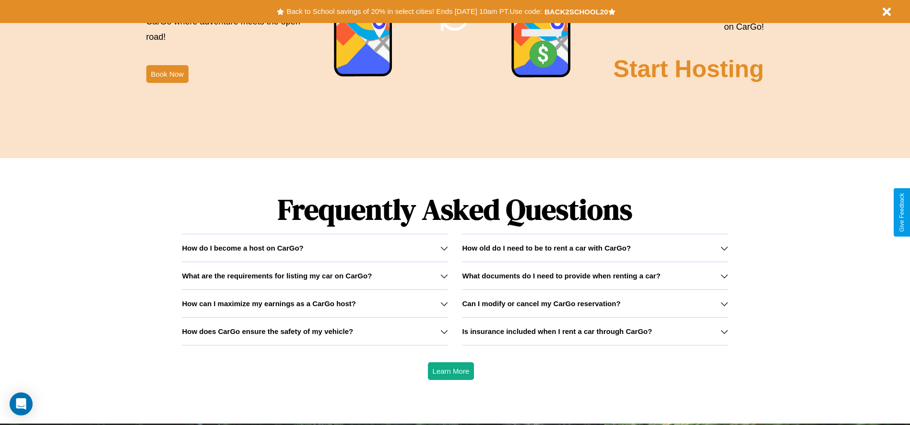
scroll to position [1376, 0]
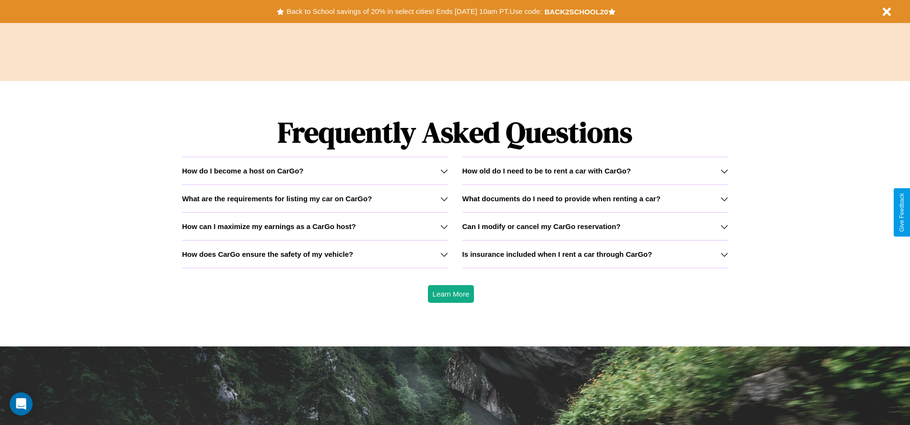
click at [315, 199] on h3 "What are the requirements for listing my car on CarGo?" at bounding box center [277, 199] width 190 height 8
click at [444, 171] on icon at bounding box center [444, 171] width 8 height 8
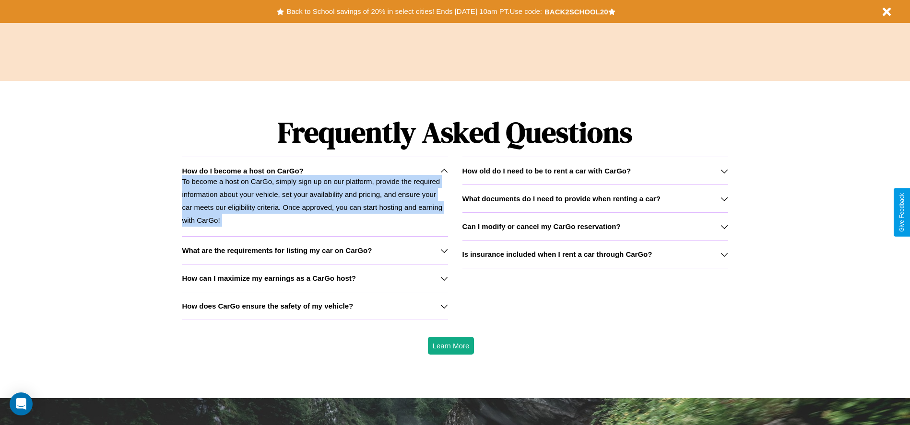
click at [444, 171] on icon at bounding box center [444, 171] width 8 height 8
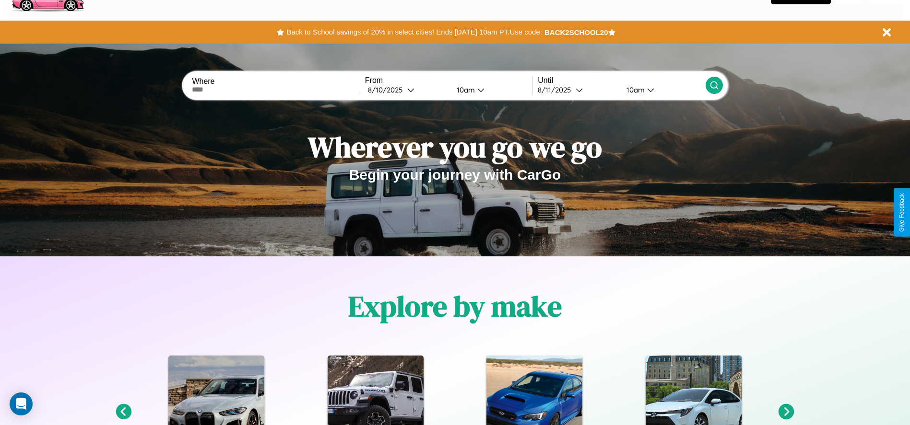
scroll to position [0, 0]
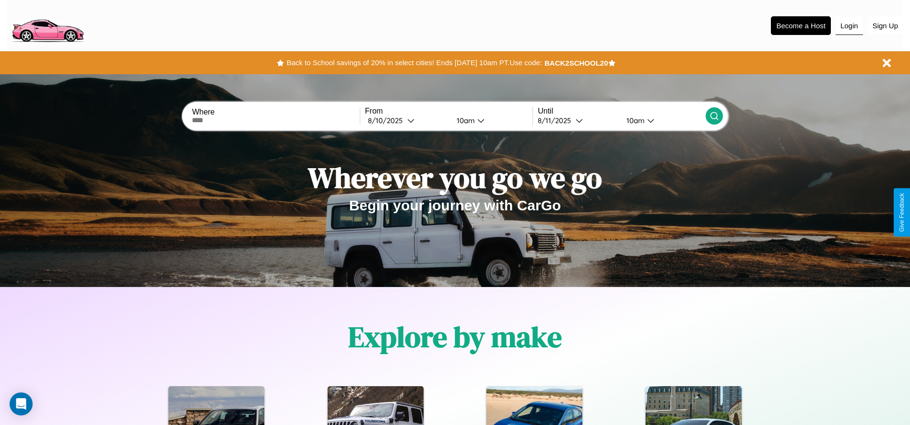
click at [849, 25] on button "Login" at bounding box center [848, 26] width 27 height 18
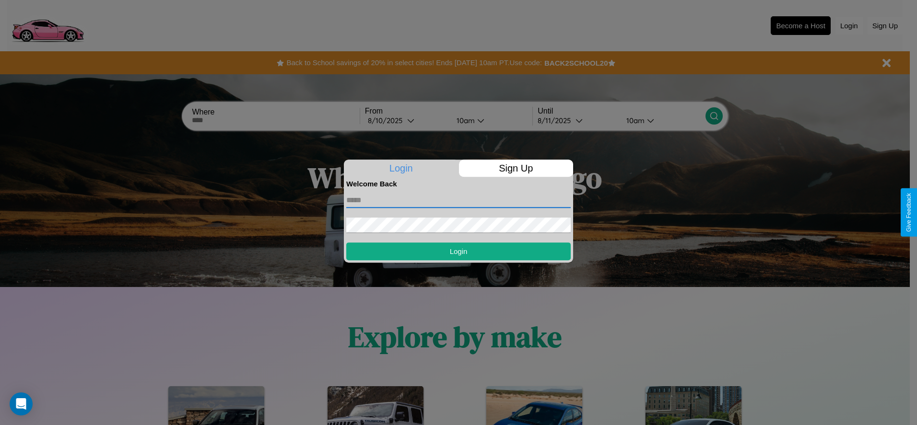
click at [458, 200] on input "text" at bounding box center [458, 200] width 224 height 15
type input "**********"
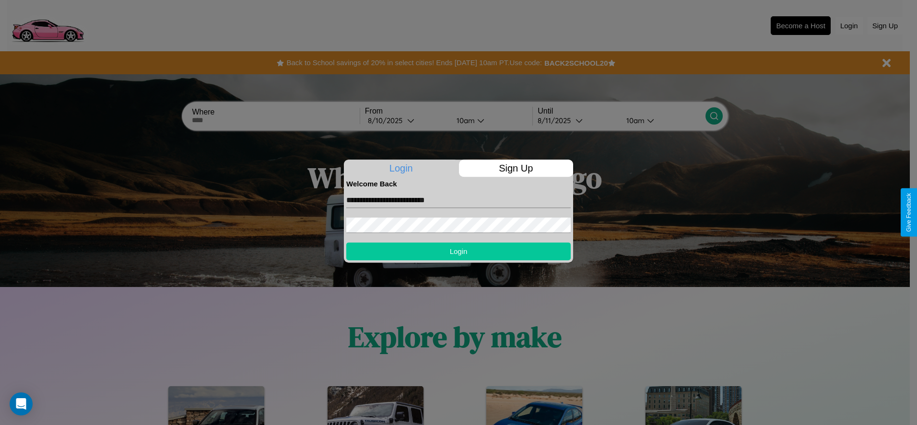
click at [458, 251] on button "Login" at bounding box center [458, 252] width 224 height 18
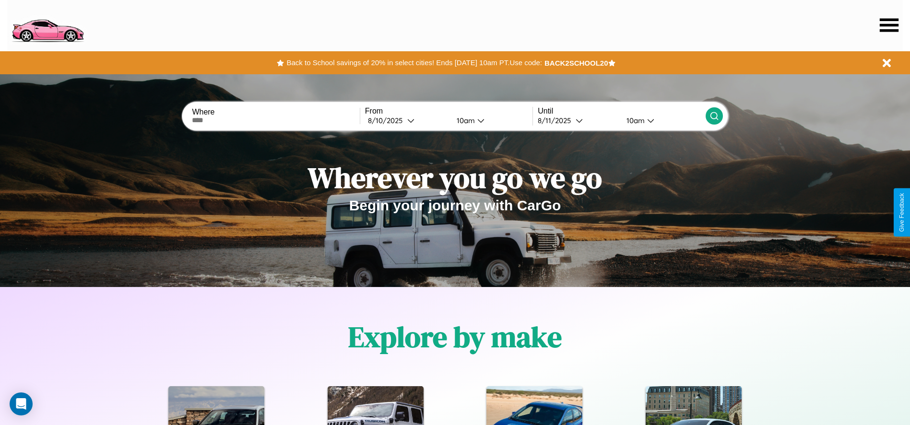
click at [889, 25] on icon at bounding box center [889, 24] width 19 height 13
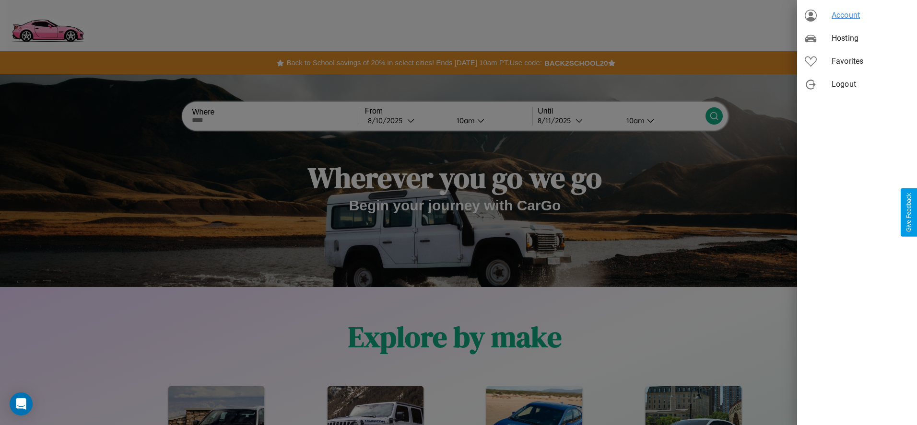
click at [857, 15] on span "Account" at bounding box center [871, 16] width 78 height 12
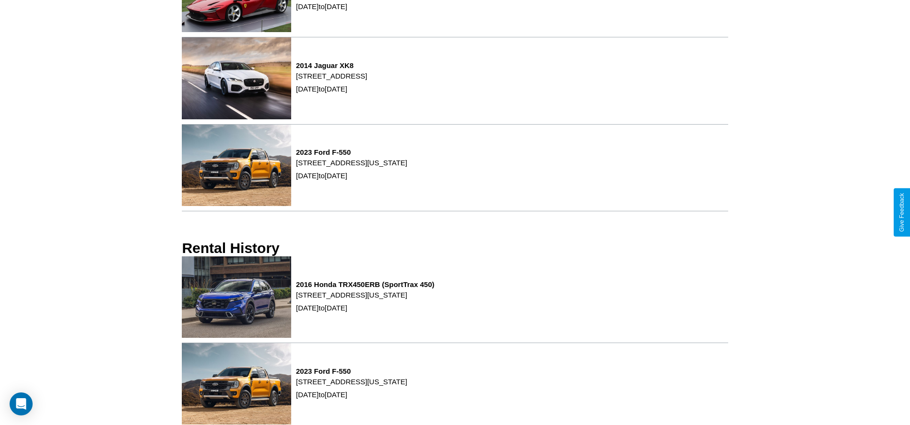
scroll to position [425, 0]
